Goal: Obtain resource: Obtain resource

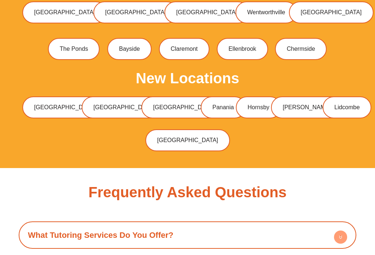
scroll to position [3406, 0]
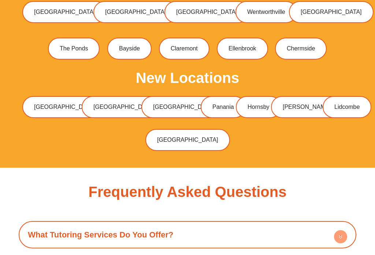
click at [147, 96] on link "[GEOGRAPHIC_DATA]" at bounding box center [183, 107] width 85 height 22
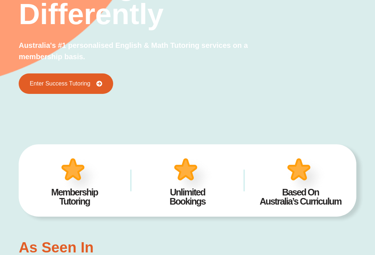
scroll to position [379, 0]
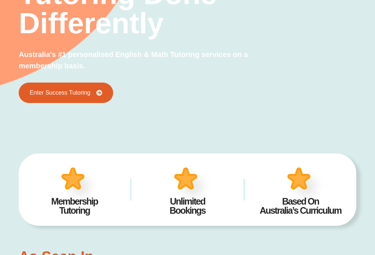
click at [72, 202] on h2 "Membership Tutoring" at bounding box center [74, 206] width 91 height 18
click at [67, 196] on img at bounding box center [79, 186] width 45 height 44
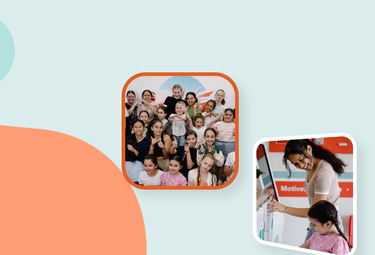
scroll to position [0, 0]
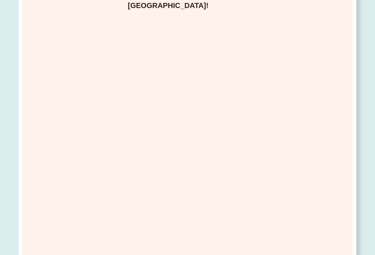
scroll to position [206, 0]
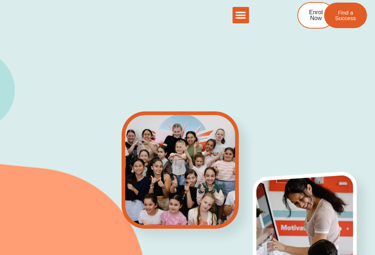
click at [240, 16] on icon "Menu Toggle" at bounding box center [240, 15] width 11 height 11
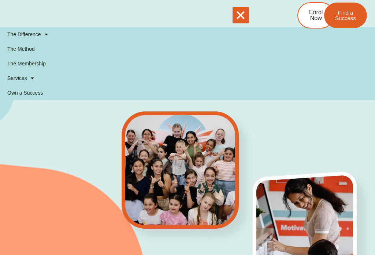
click at [243, 14] on icon "Menu Toggle" at bounding box center [240, 15] width 11 height 11
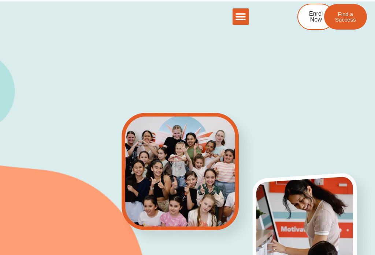
click at [239, 14] on icon "Menu Toggle" at bounding box center [240, 15] width 11 height 11
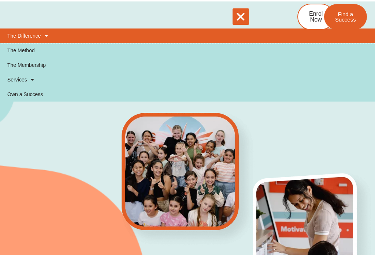
click at [45, 35] on span at bounding box center [44, 34] width 7 height 12
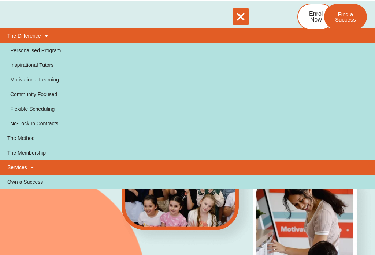
click at [33, 166] on span at bounding box center [30, 166] width 7 height 12
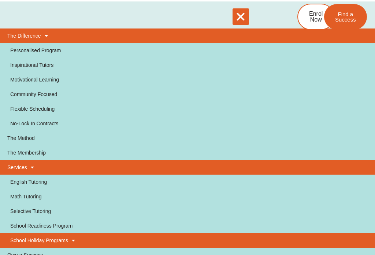
click at [71, 233] on span at bounding box center [71, 239] width 7 height 12
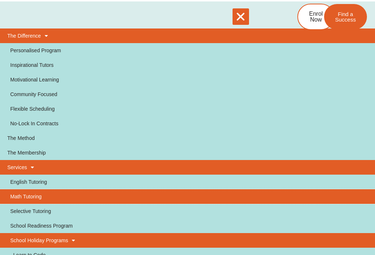
click at [34, 188] on link "Math Tutoring" at bounding box center [187, 195] width 375 height 15
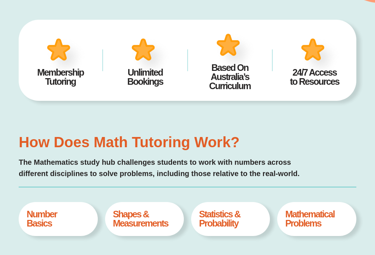
scroll to position [241, 0]
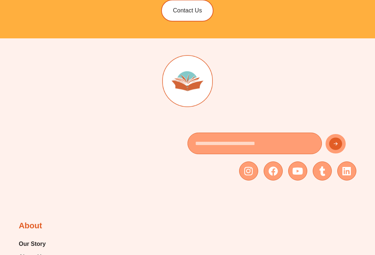
type input "*"
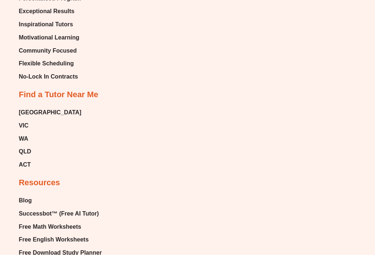
scroll to position [3082, 0]
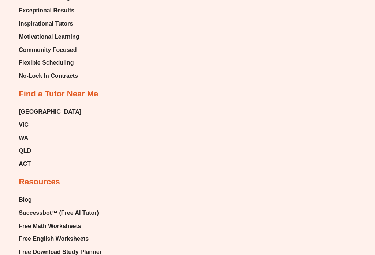
click at [68, 221] on span "Free Math Worksheets" at bounding box center [50, 226] width 62 height 11
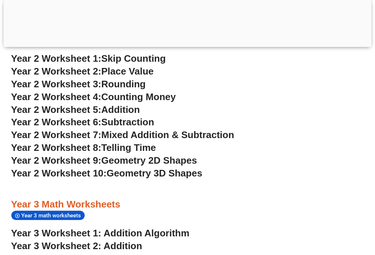
scroll to position [882, 0]
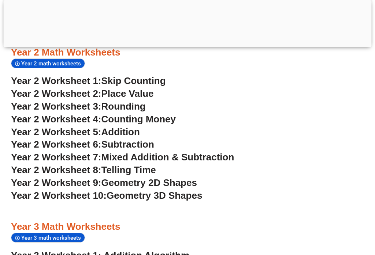
click at [74, 235] on span "Year 3 math worksheets" at bounding box center [52, 238] width 62 height 7
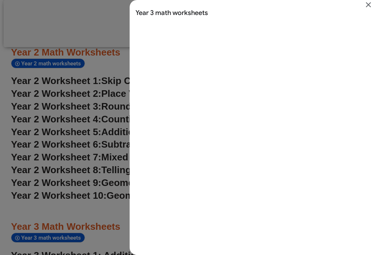
scroll to position [0, 0]
click at [364, 4] on icon "Close" at bounding box center [368, 4] width 9 height 9
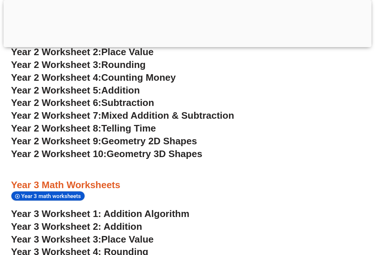
scroll to position [995, 0]
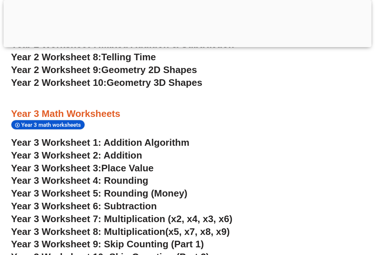
click at [91, 163] on span "Year 3 Worksheet 3:" at bounding box center [56, 168] width 90 height 11
